Goal: Go to known website: Access a specific website the user already knows

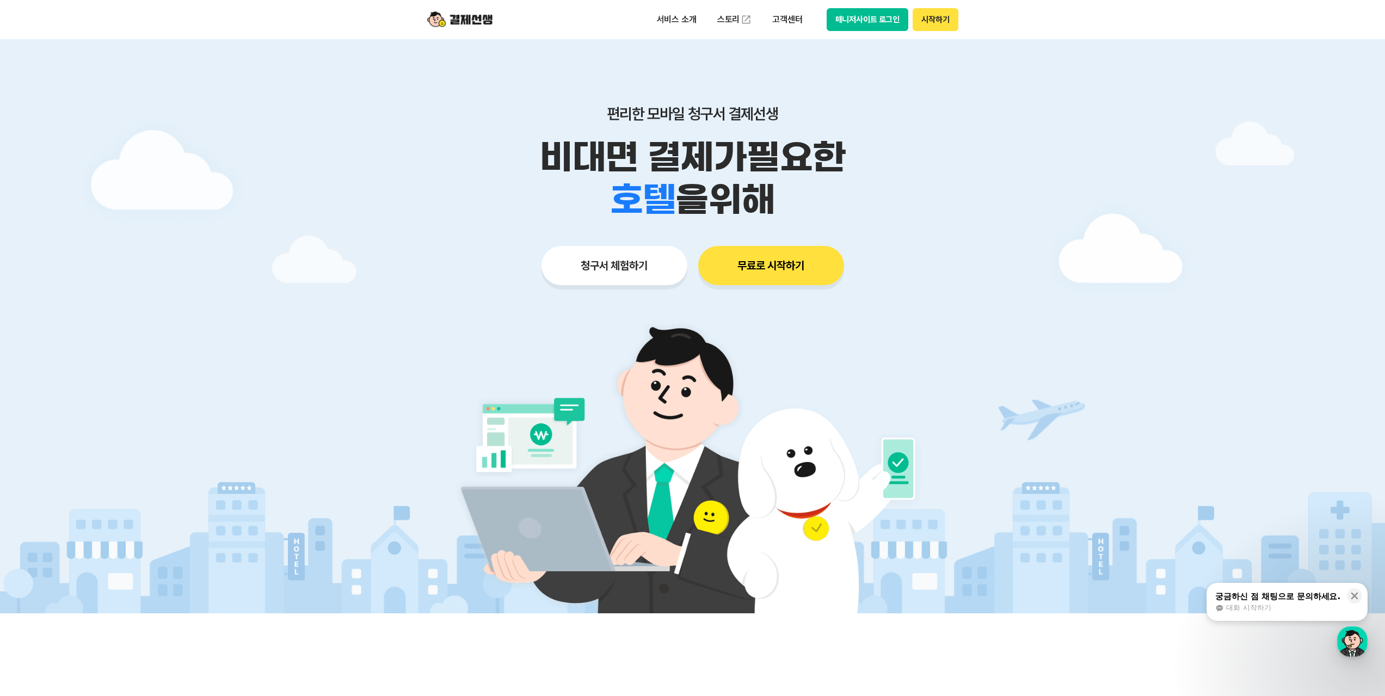
click at [869, 24] on button "매니저사이트 로그인" at bounding box center [868, 19] width 82 height 23
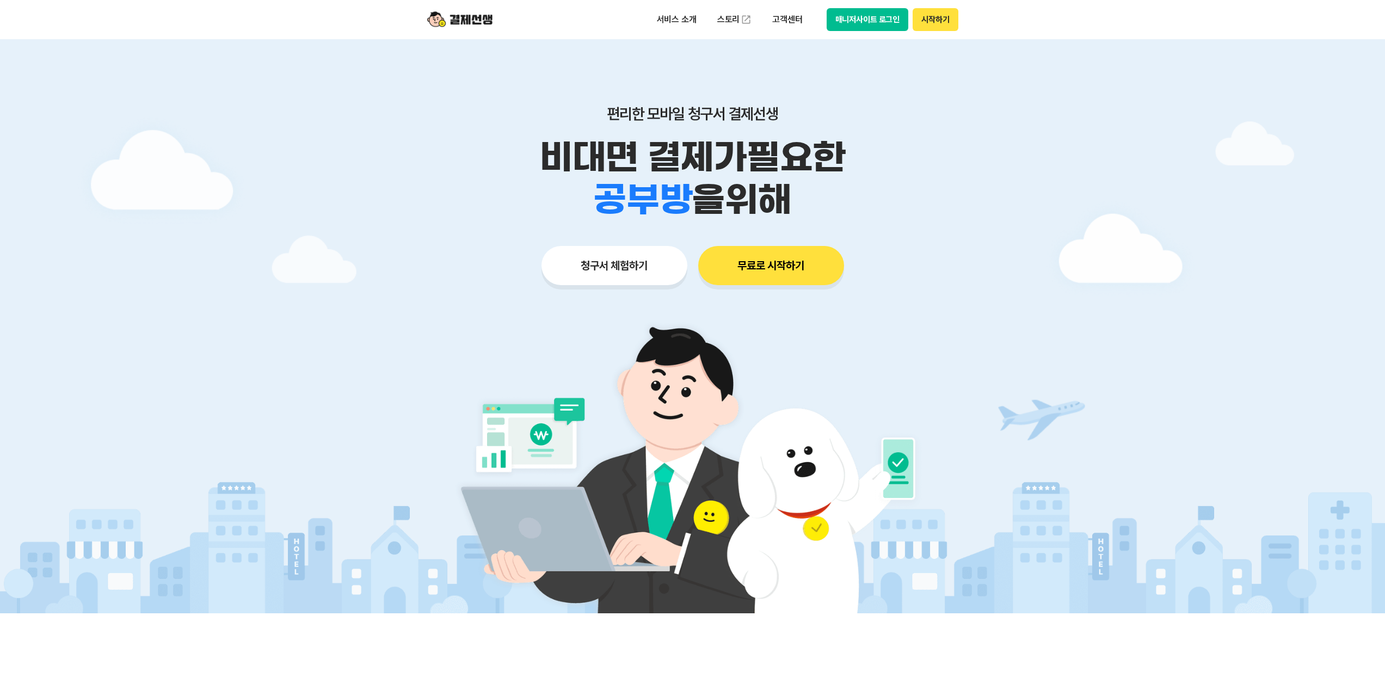
click at [878, 21] on button "매니저사이트 로그인" at bounding box center [868, 19] width 82 height 23
